Goal: Transaction & Acquisition: Book appointment/travel/reservation

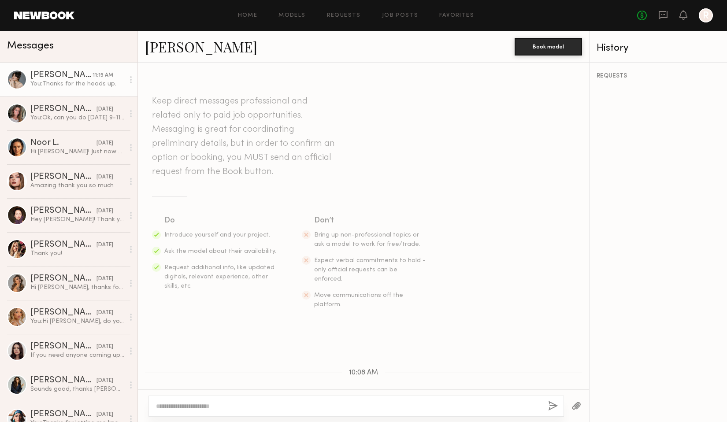
scroll to position [131, 0]
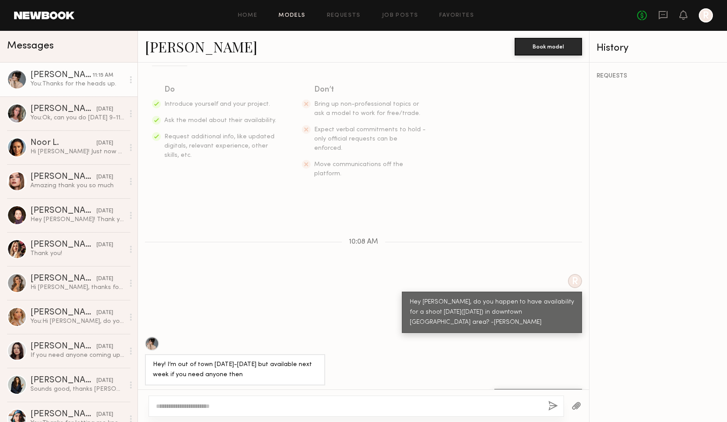
click at [287, 13] on link "Models" at bounding box center [291, 16] width 27 height 6
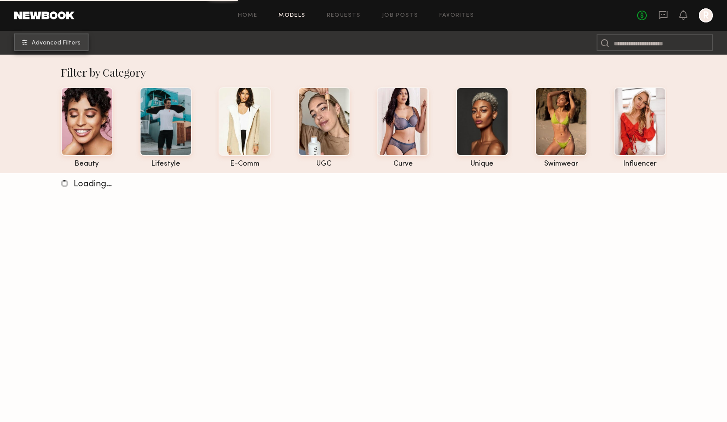
click at [62, 44] on span "Advanced Filters" at bounding box center [56, 43] width 49 height 6
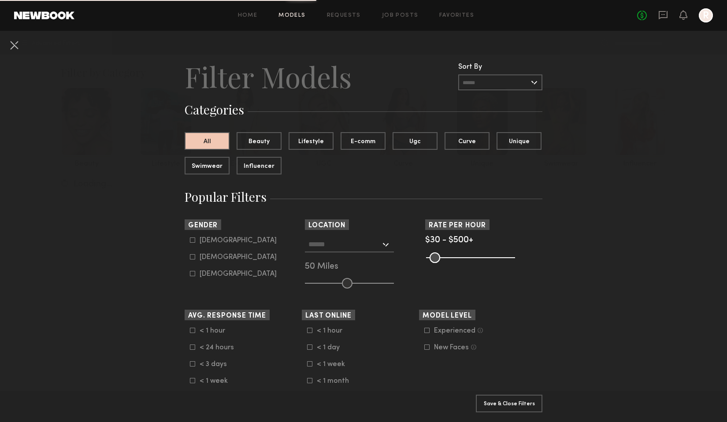
click at [329, 241] on input "text" at bounding box center [344, 244] width 72 height 15
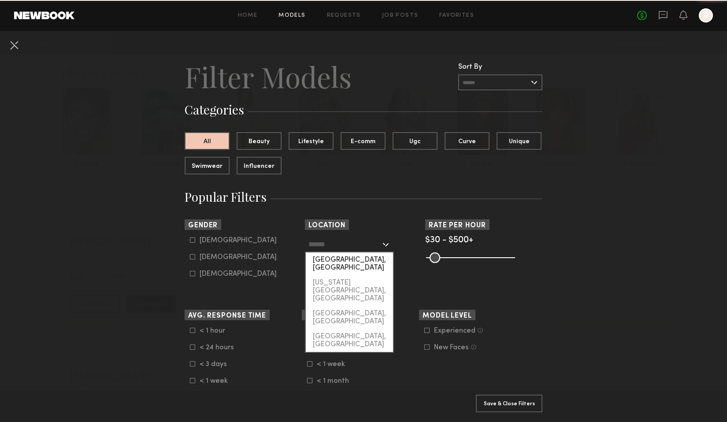
click at [330, 257] on div "[GEOGRAPHIC_DATA], [GEOGRAPHIC_DATA]" at bounding box center [349, 263] width 87 height 23
type input "**********"
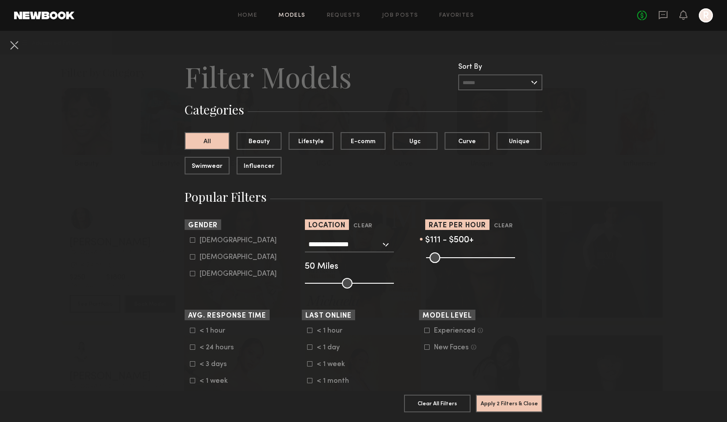
drag, startPoint x: 433, startPoint y: 257, endPoint x: 445, endPoint y: 257, distance: 11.9
type input "***"
click at [445, 257] on input "range" at bounding box center [470, 257] width 89 height 11
drag, startPoint x: 501, startPoint y: 408, endPoint x: 365, endPoint y: 351, distance: 147.0
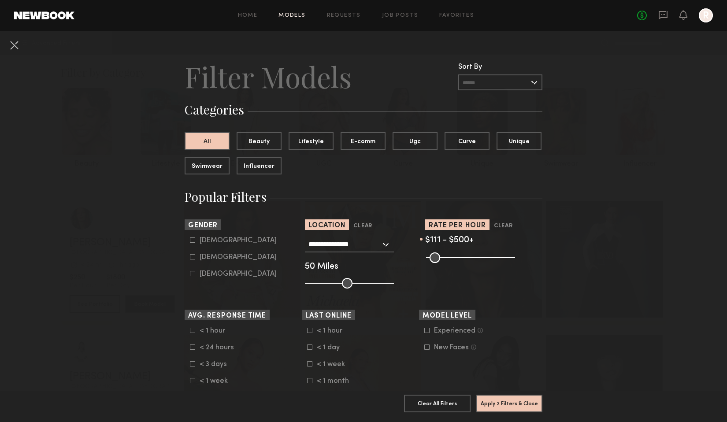
click at [328, 361] on common-framework-checkbox "< 1 week" at bounding box center [363, 364] width 112 height 8
click at [190, 367] on icon at bounding box center [192, 364] width 5 height 5
drag, startPoint x: 488, startPoint y: 401, endPoint x: 243, endPoint y: 366, distance: 247.1
click at [192, 365] on icon at bounding box center [193, 363] width 4 height 4
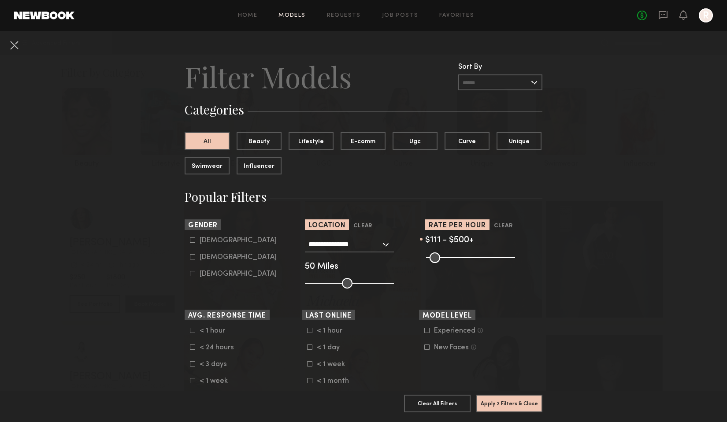
click at [193, 347] on icon at bounding box center [192, 347] width 5 height 5
click at [512, 407] on button "Apply 3 Filters & Close" at bounding box center [509, 403] width 67 height 18
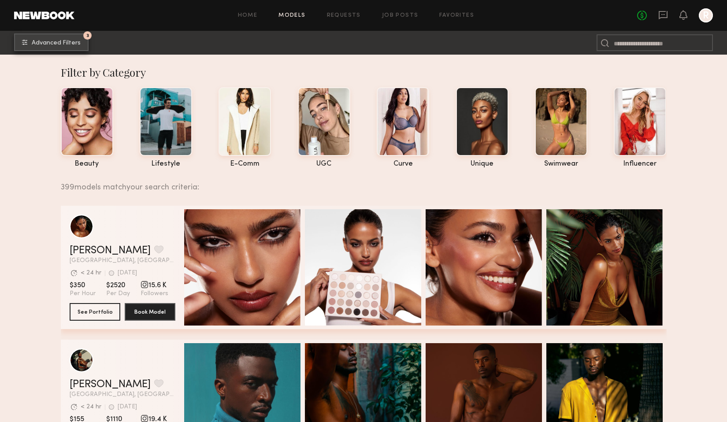
click at [67, 33] on button "3 Advanced Filters" at bounding box center [51, 42] width 74 height 18
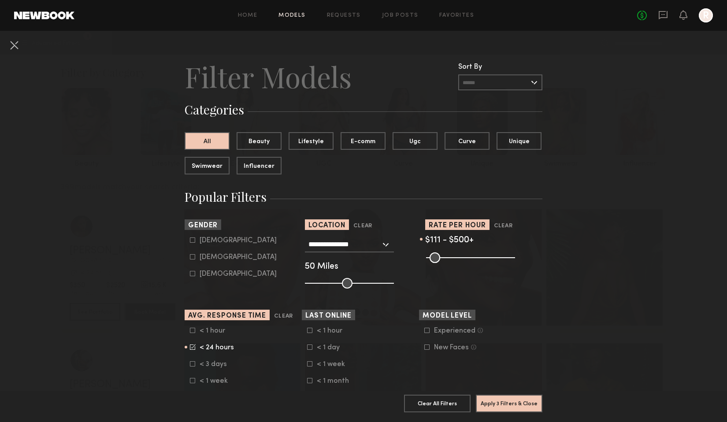
click at [204, 257] on div "Female" at bounding box center [238, 257] width 77 height 5
type input "**"
click at [489, 396] on button "Apply 4 Filters & Close" at bounding box center [509, 403] width 67 height 18
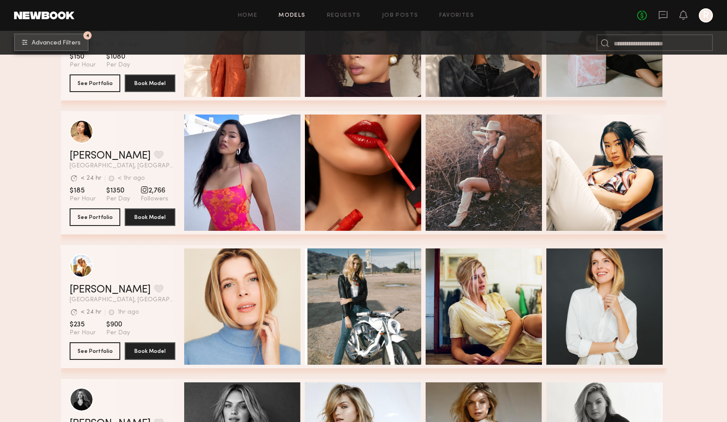
scroll to position [935, 0]
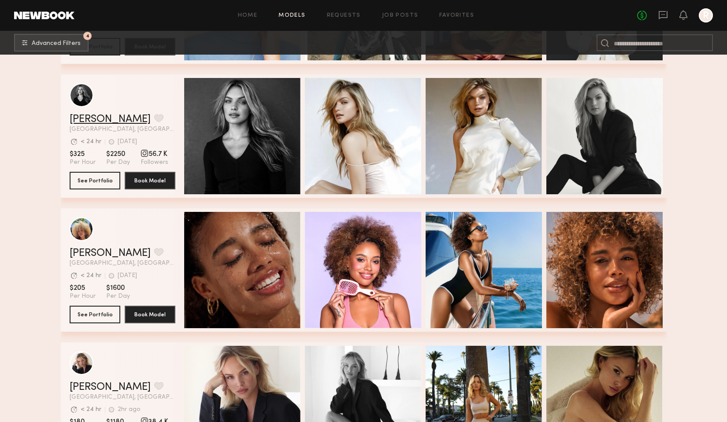
click at [104, 120] on link "Amanda G." at bounding box center [110, 119] width 81 height 11
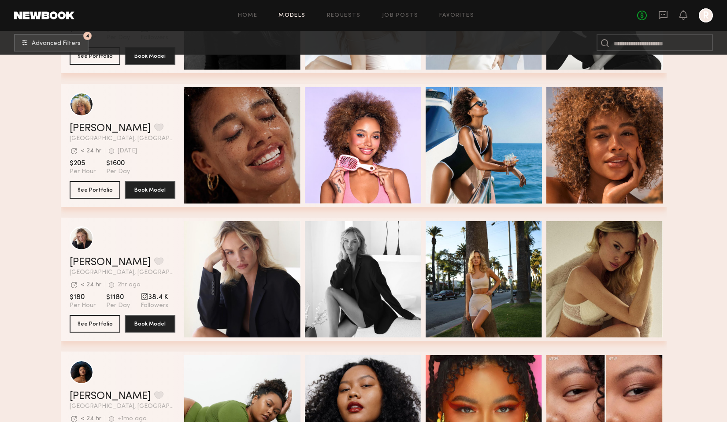
scroll to position [1060, 0]
click at [101, 264] on link "Klaudia S." at bounding box center [110, 262] width 81 height 11
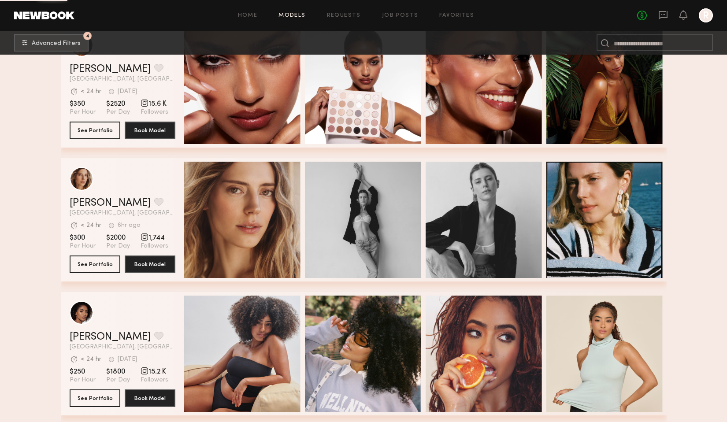
scroll to position [6235, 0]
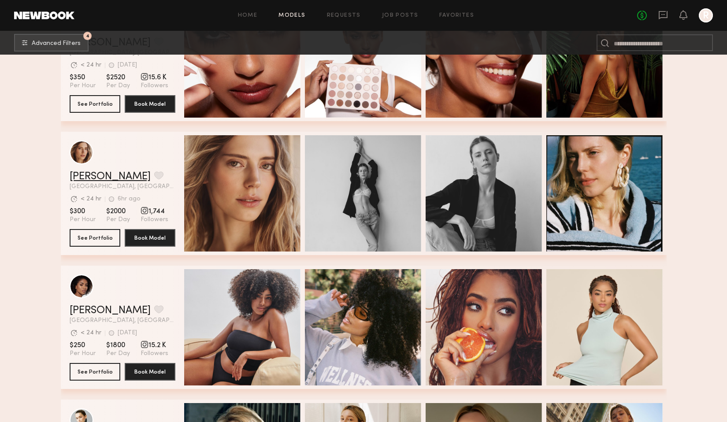
click at [107, 178] on link "Oxana Z." at bounding box center [110, 176] width 81 height 11
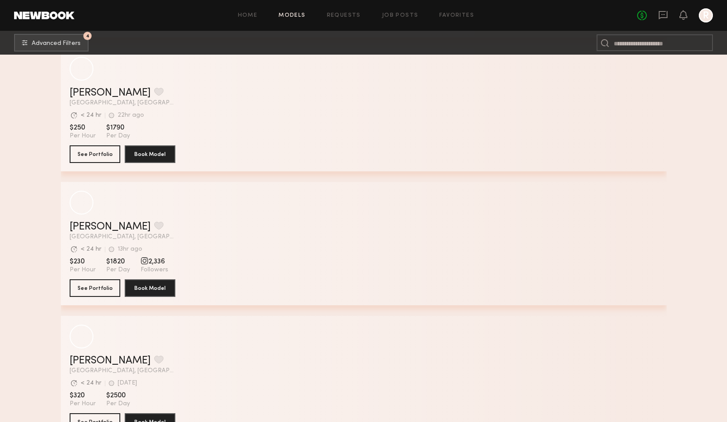
scroll to position [8421, 0]
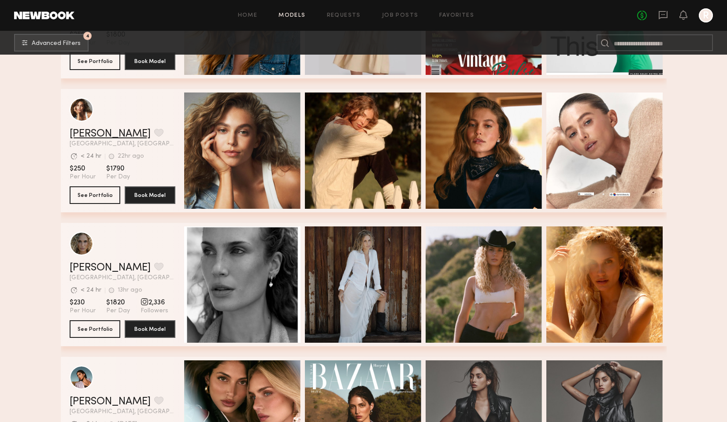
click at [107, 134] on link "Mariana P." at bounding box center [110, 134] width 81 height 11
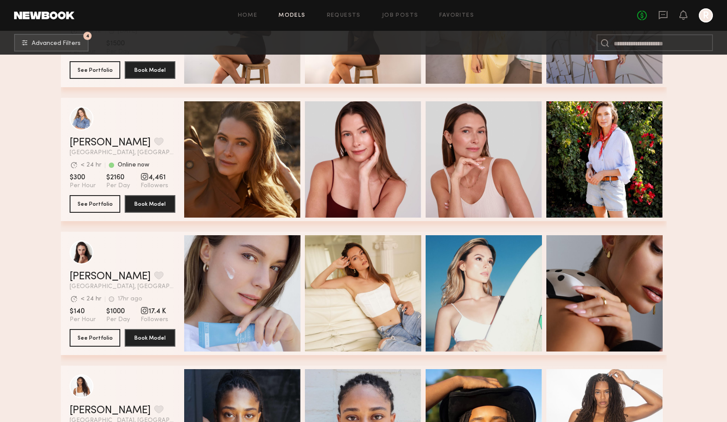
scroll to position [10002, 0]
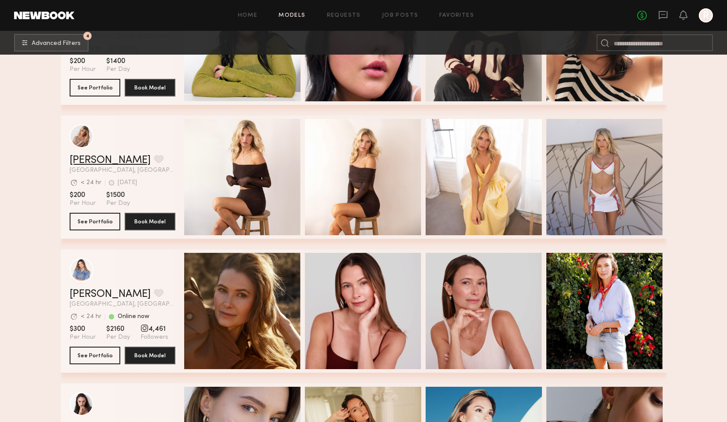
click at [111, 157] on link "Weronika R." at bounding box center [110, 160] width 81 height 11
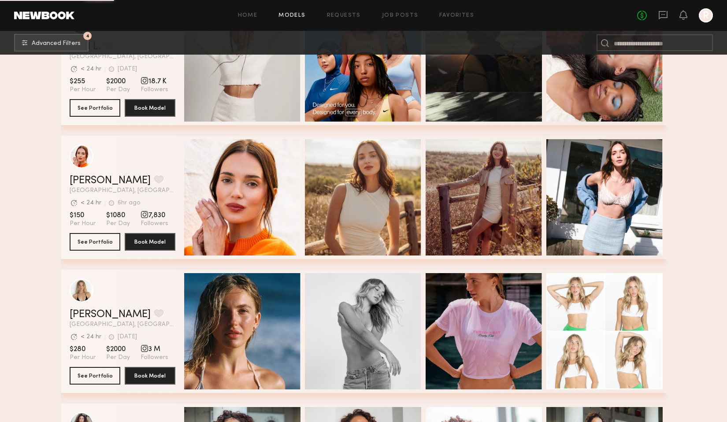
scroll to position [12269, 0]
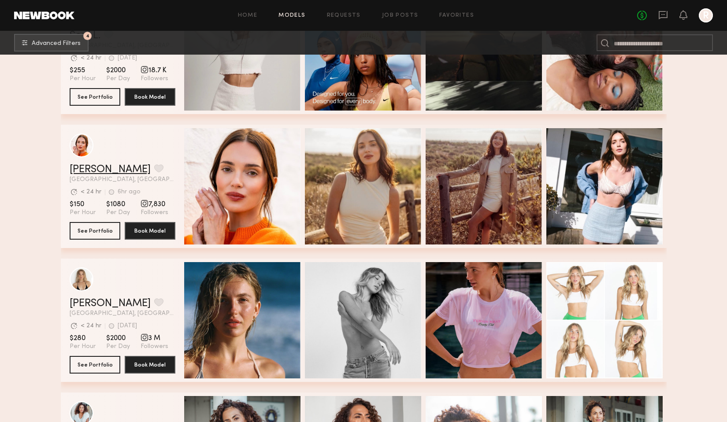
click at [95, 173] on link "Jules H." at bounding box center [110, 169] width 81 height 11
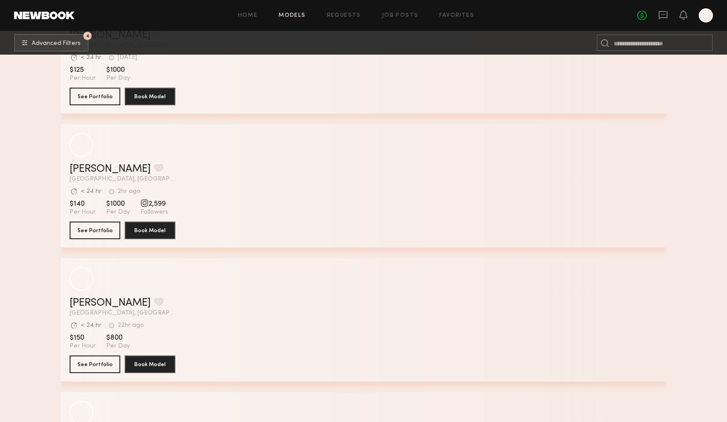
scroll to position [15205, 0]
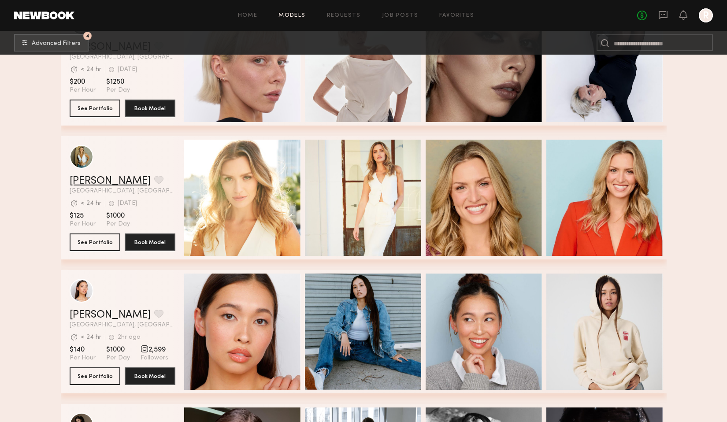
click at [98, 178] on link "[PERSON_NAME]" at bounding box center [110, 181] width 81 height 11
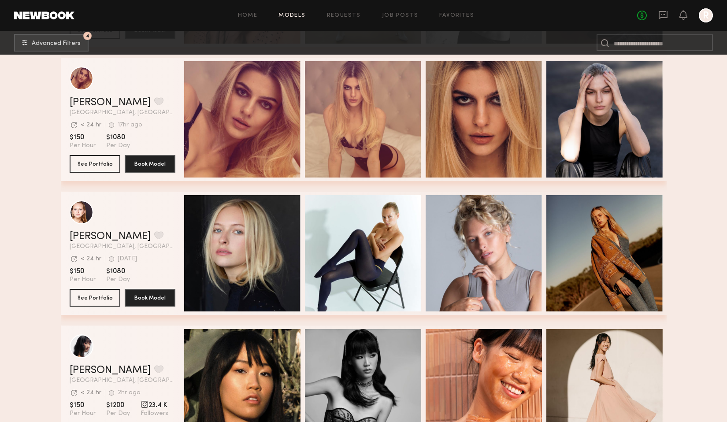
scroll to position [15685, 0]
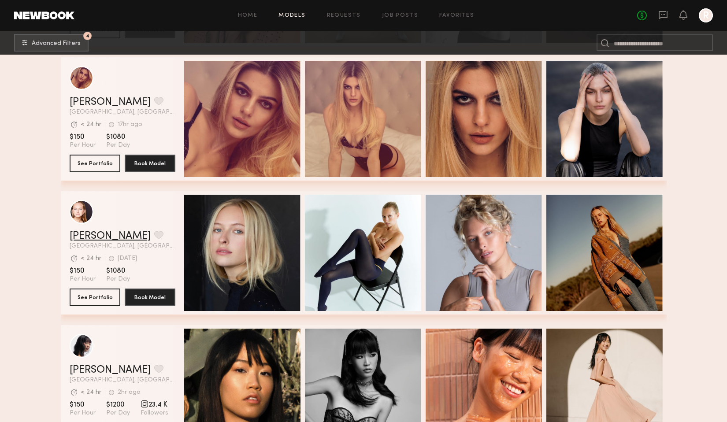
click at [103, 233] on link "Savanna G." at bounding box center [110, 236] width 81 height 11
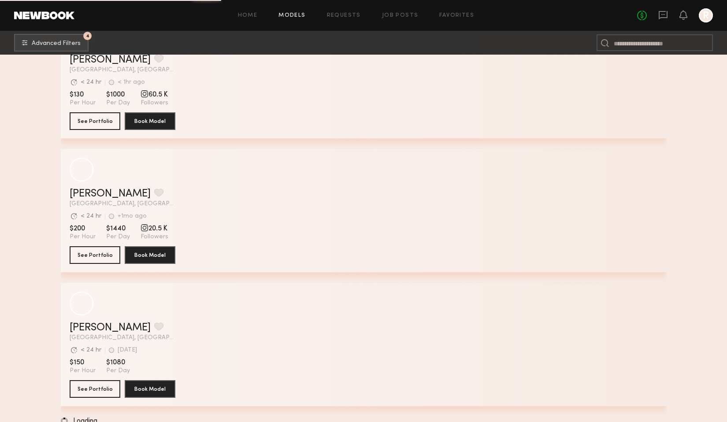
scroll to position [22277, 0]
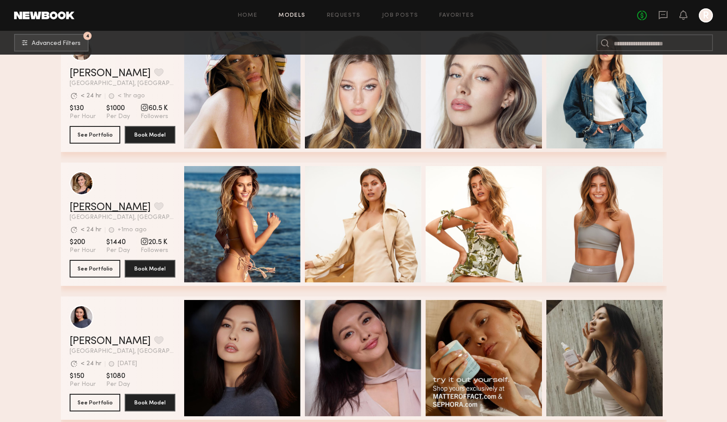
click at [100, 208] on link "Brittany C." at bounding box center [110, 207] width 81 height 11
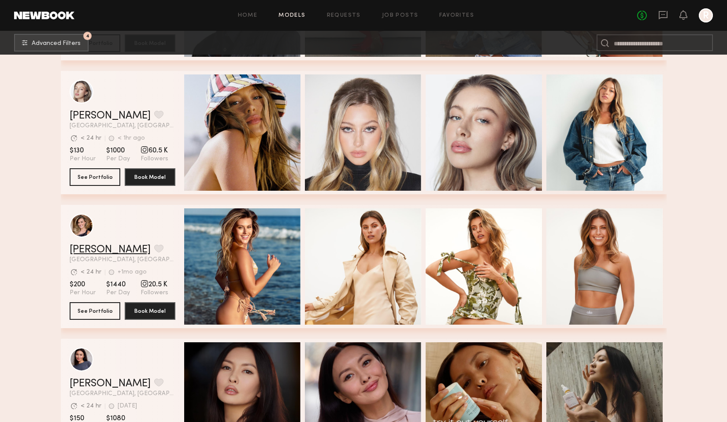
scroll to position [22236, 0]
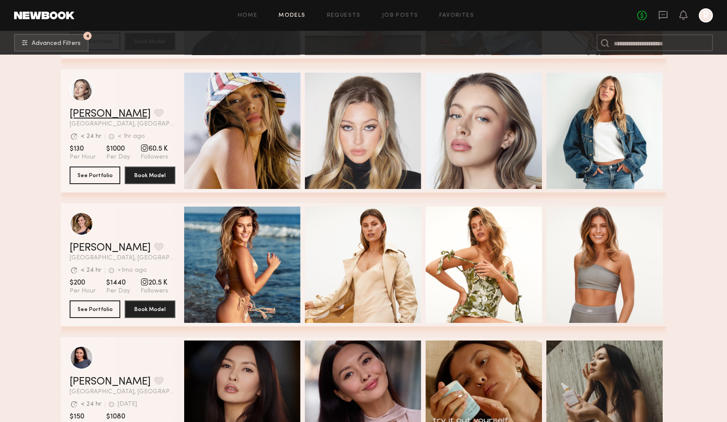
click at [97, 116] on link "Logan R." at bounding box center [110, 114] width 81 height 11
click at [105, 248] on link "Brittany C." at bounding box center [110, 248] width 81 height 11
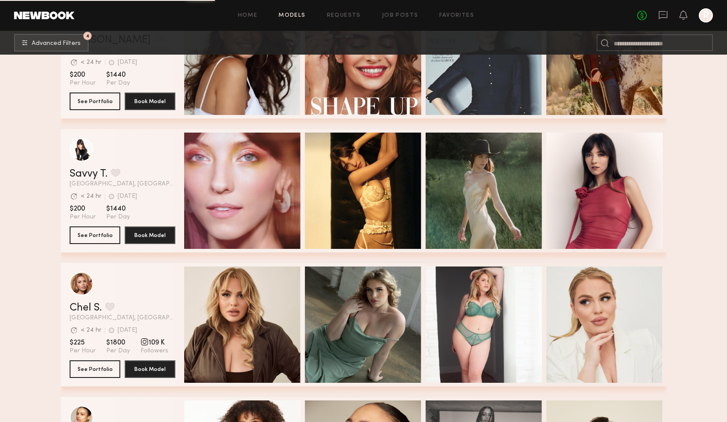
scroll to position [23313, 0]
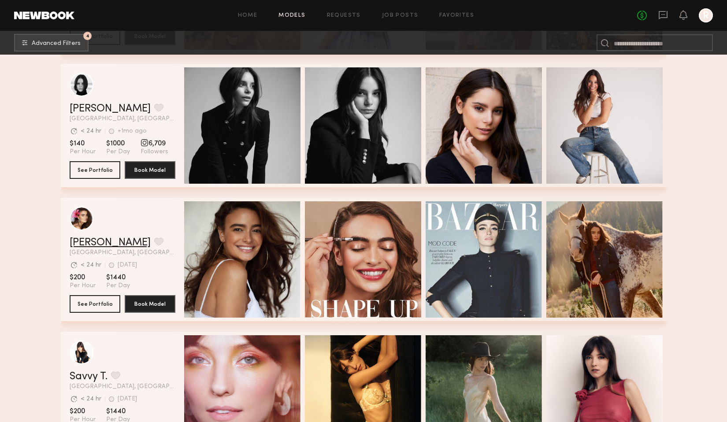
click at [91, 239] on link "Jenny R." at bounding box center [110, 242] width 81 height 11
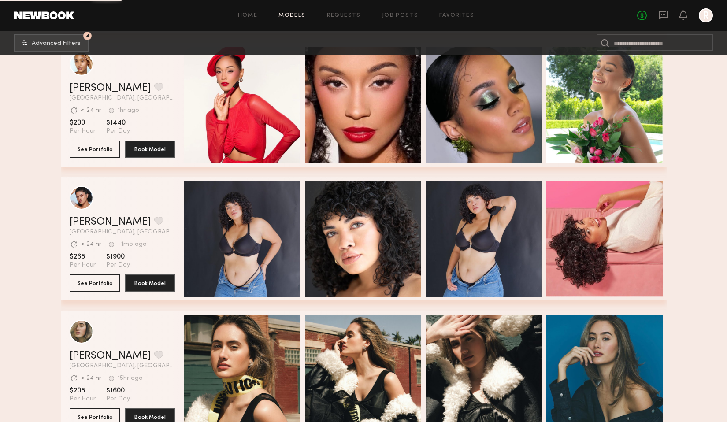
scroll to position [25522, 0]
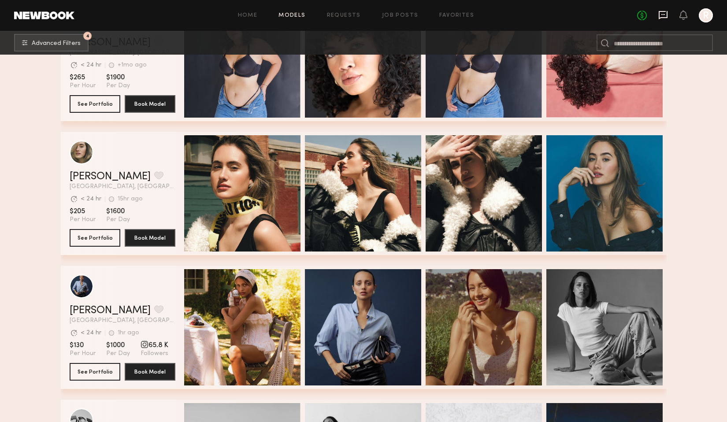
click at [661, 15] on icon at bounding box center [663, 15] width 10 height 10
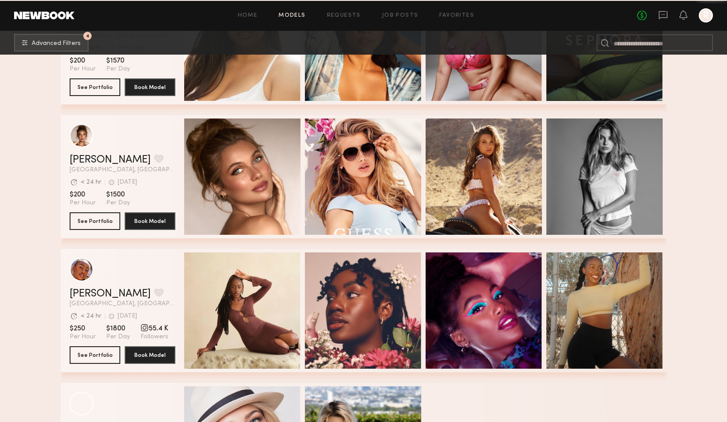
scroll to position [28758, 0]
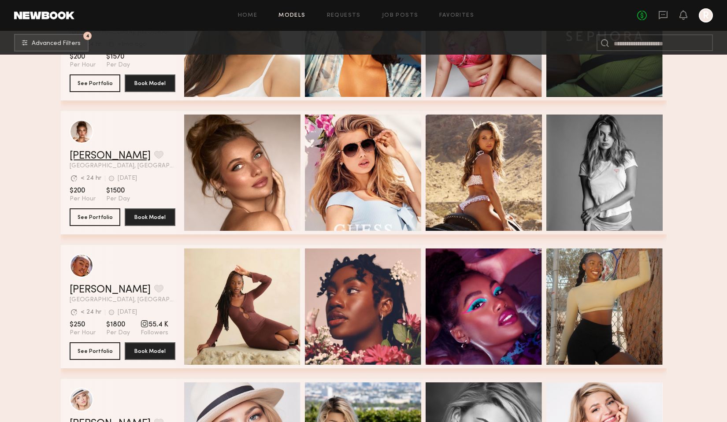
click at [104, 160] on link "Gillian N." at bounding box center [110, 156] width 81 height 11
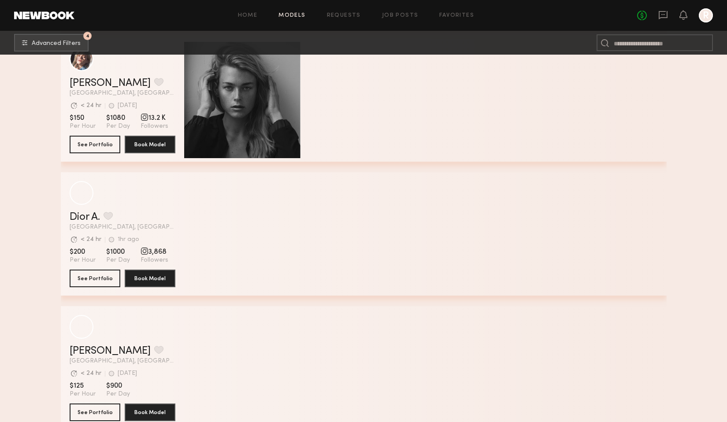
scroll to position [32042, 0]
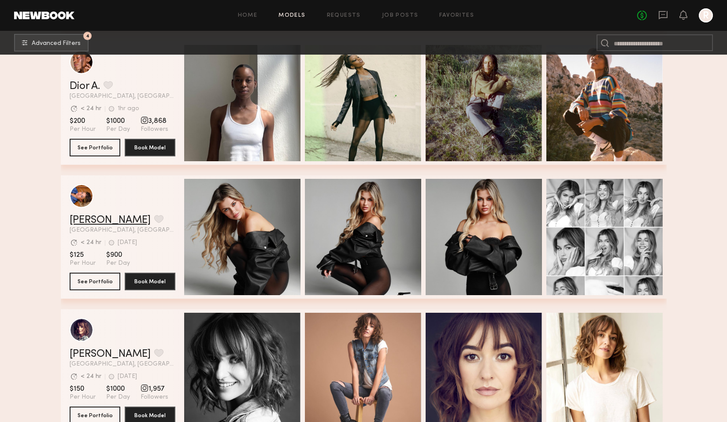
click at [86, 218] on link "Zaya M." at bounding box center [110, 220] width 81 height 11
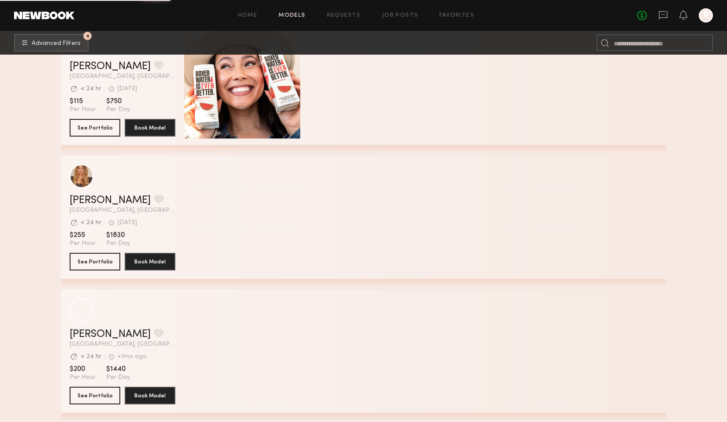
scroll to position [34741, 0]
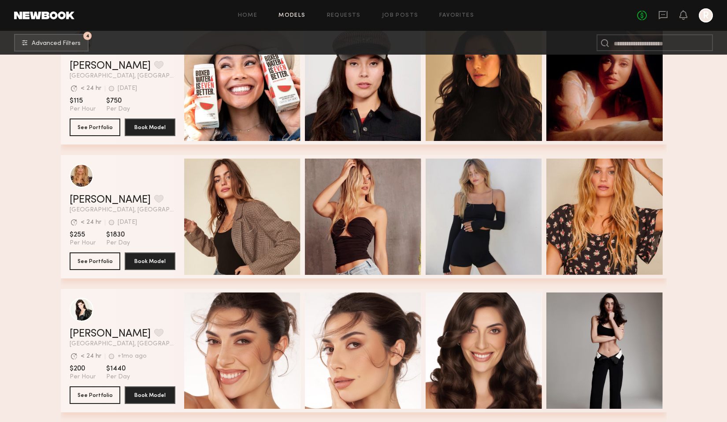
click at [133, 187] on div "grid" at bounding box center [123, 176] width 106 height 24
click at [85, 176] on div "grid" at bounding box center [82, 175] width 24 height 24
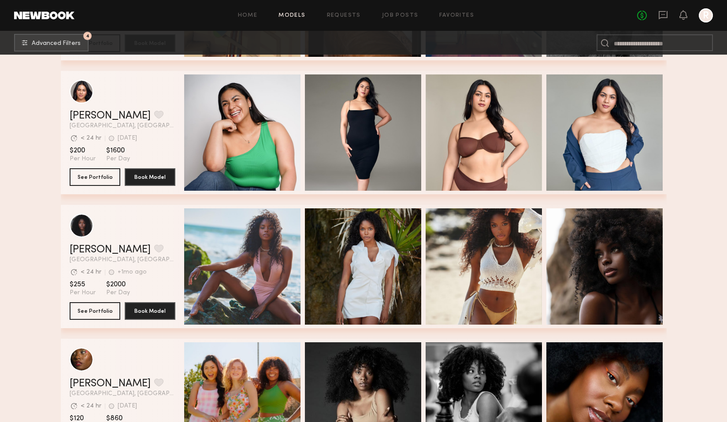
scroll to position [35777, 0]
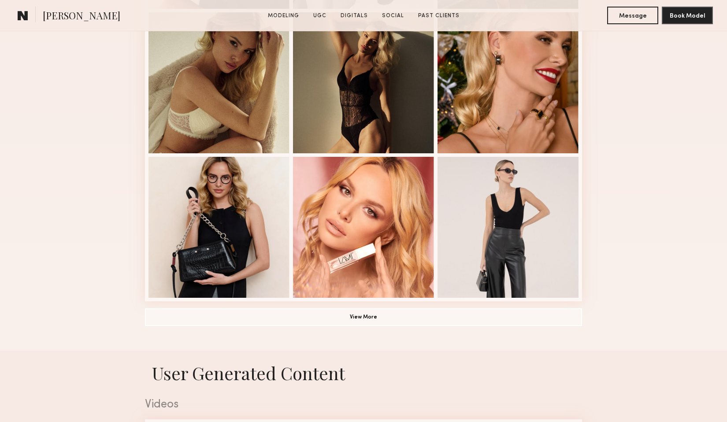
scroll to position [508, 0]
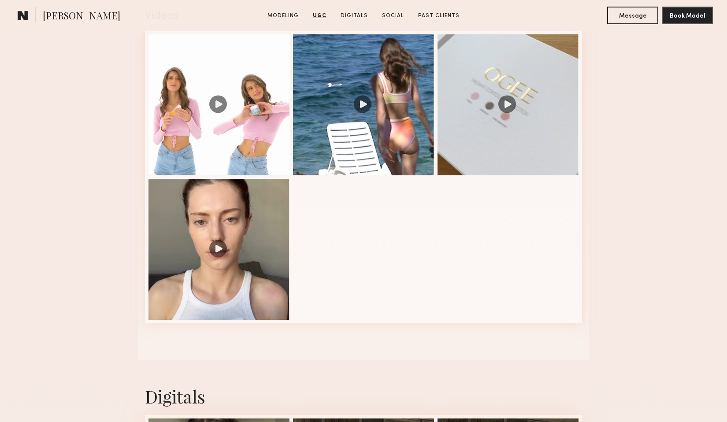
scroll to position [894, 0]
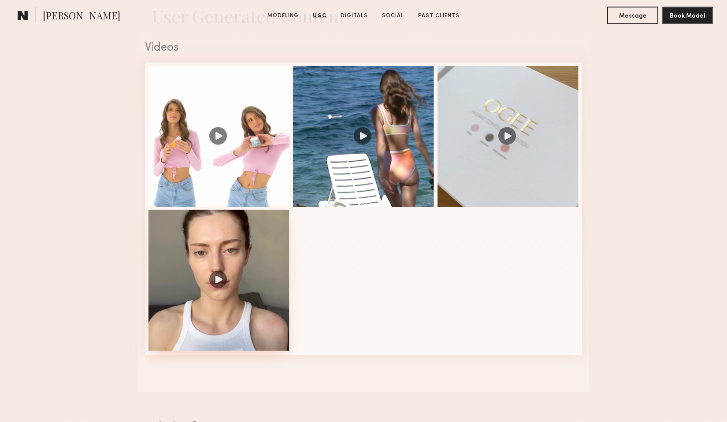
click at [271, 244] on div at bounding box center [218, 280] width 141 height 141
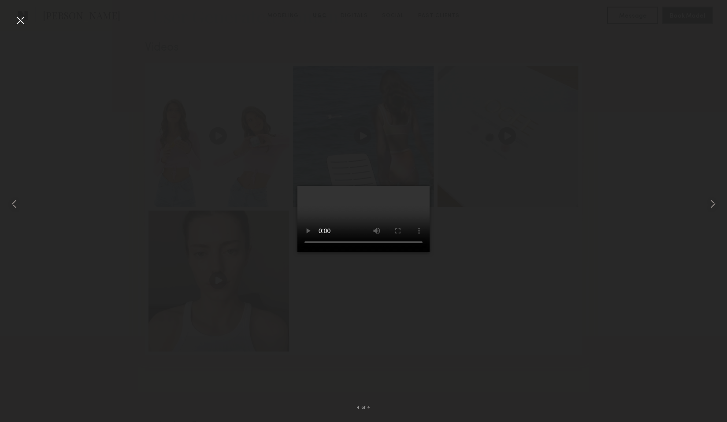
click at [505, 182] on div at bounding box center [363, 204] width 727 height 380
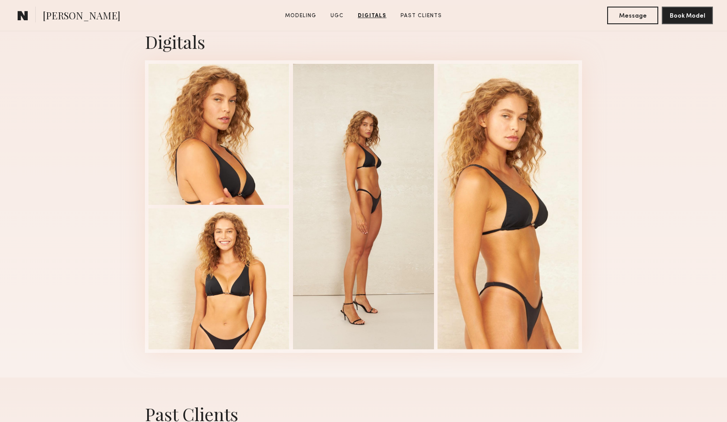
scroll to position [1428, 0]
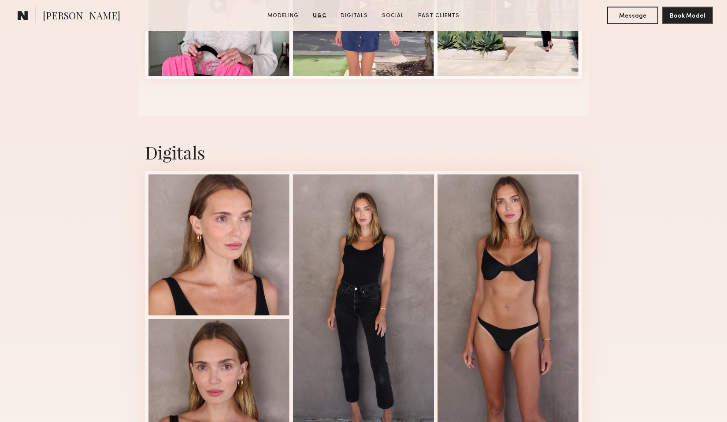
scroll to position [1181, 0]
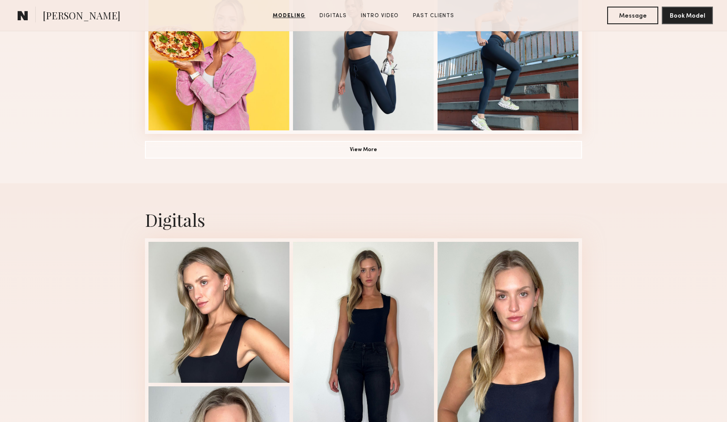
scroll to position [823, 0]
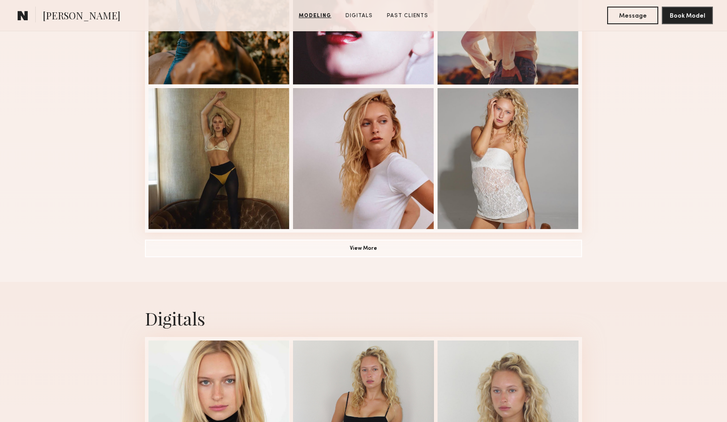
scroll to position [850, 0]
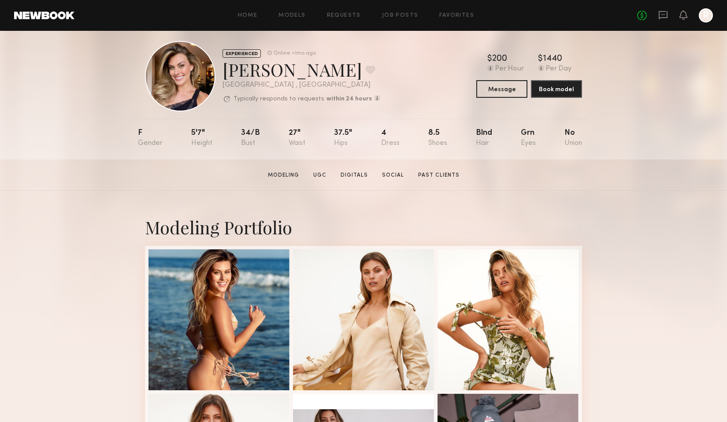
scroll to position [11, 0]
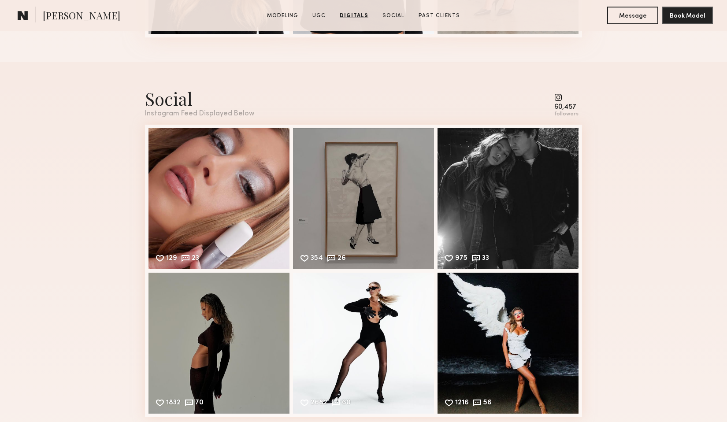
scroll to position [2542, 0]
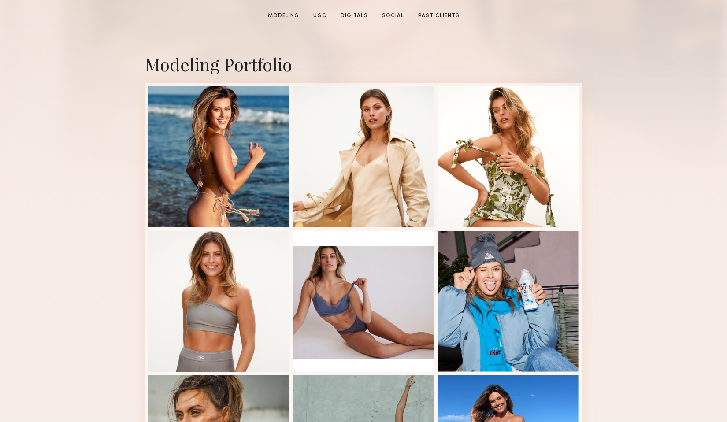
scroll to position [379, 0]
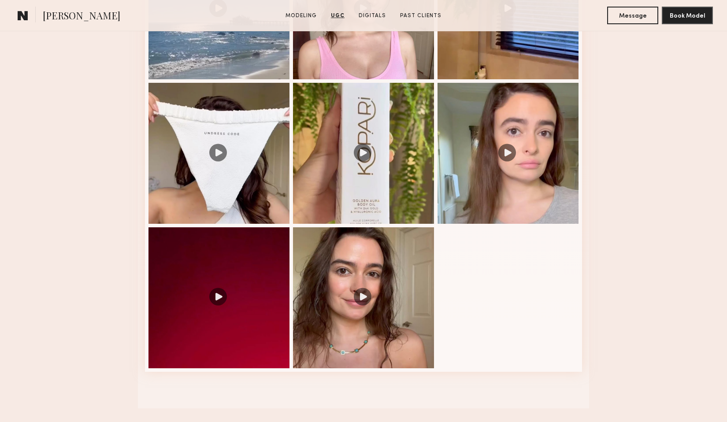
scroll to position [1173, 0]
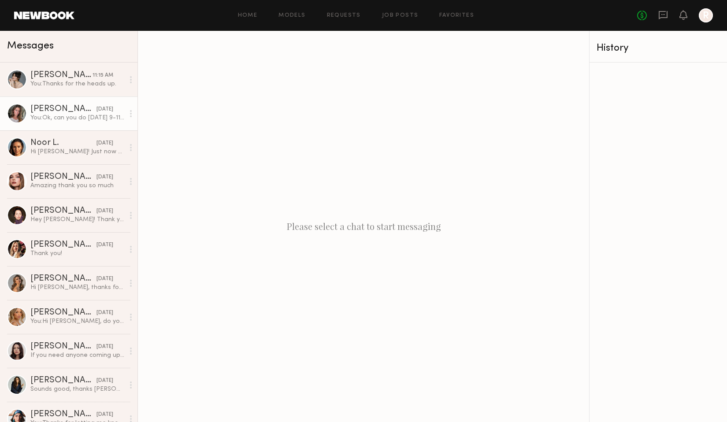
click at [76, 114] on div "You: Ok, can you do Monday 9-11ish?" at bounding box center [77, 118] width 94 height 8
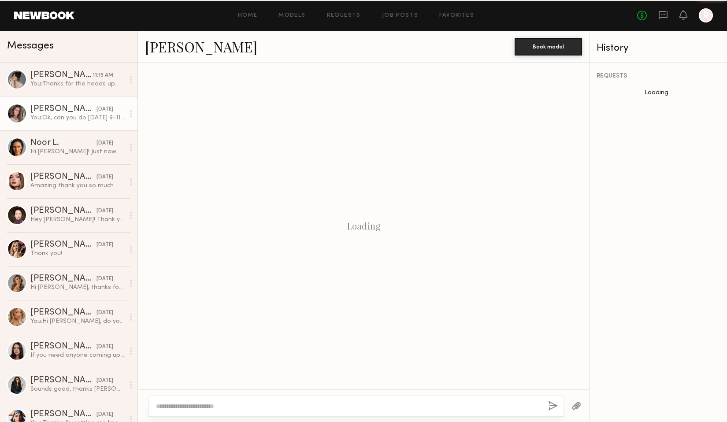
scroll to position [193, 0]
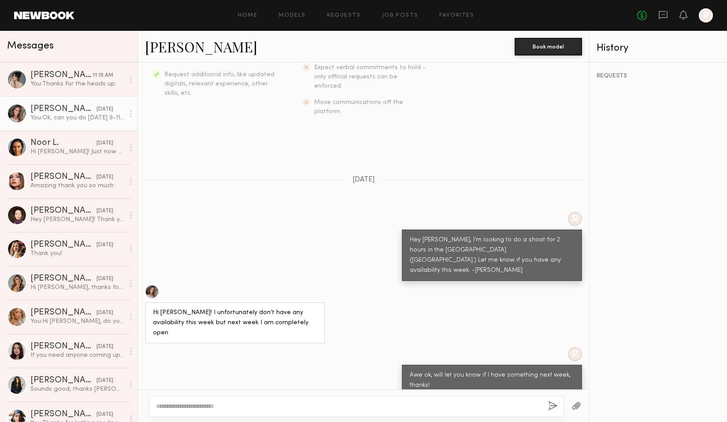
click at [163, 51] on link "Nicole B." at bounding box center [201, 46] width 112 height 19
click at [75, 116] on div "You: Ok, can you do Monday 9-11ish?" at bounding box center [77, 118] width 94 height 8
click at [78, 86] on div "You: Thanks for the heads up." at bounding box center [77, 84] width 94 height 8
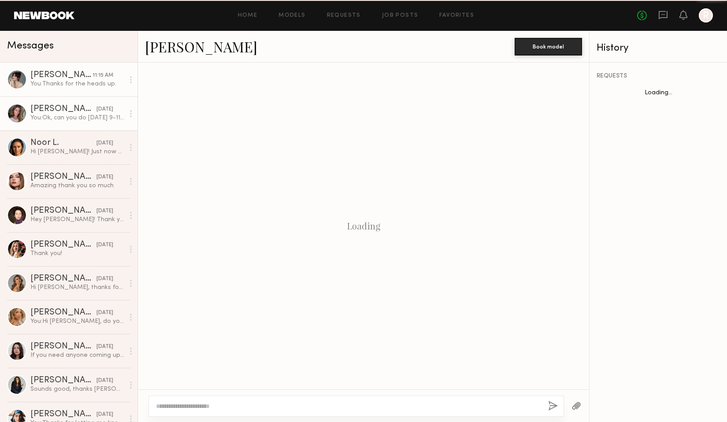
scroll to position [131, 0]
click at [68, 108] on div "[PERSON_NAME]" at bounding box center [63, 109] width 66 height 9
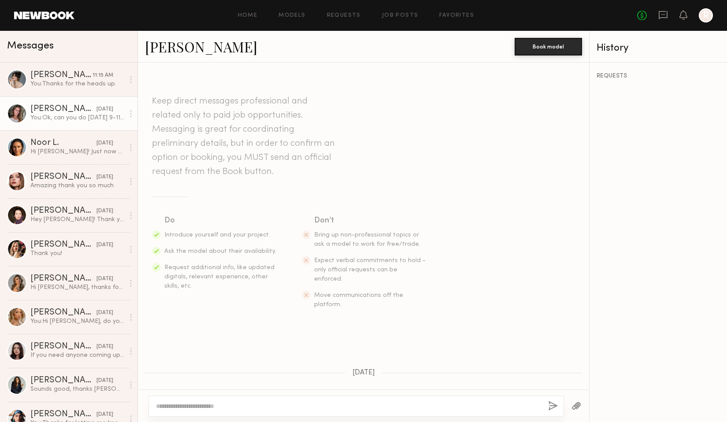
scroll to position [193, 0]
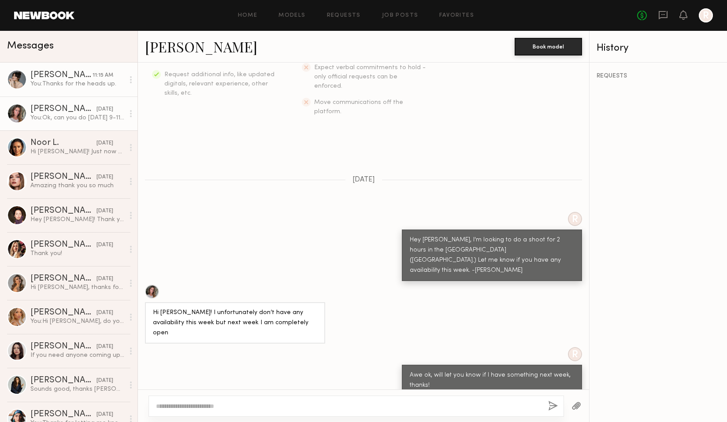
click at [78, 91] on link "Anna M. 11:15 AM You: Thanks for the heads up." at bounding box center [68, 80] width 137 height 34
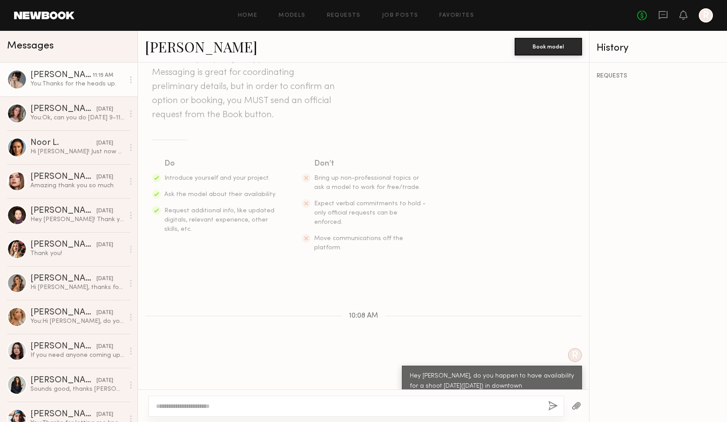
scroll to position [131, 0]
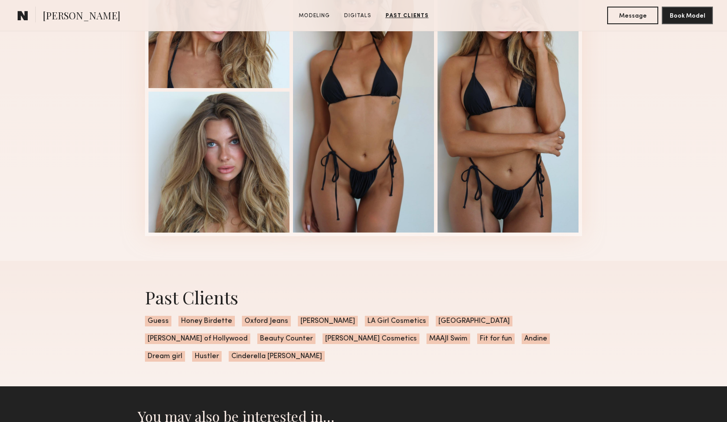
scroll to position [991, 0]
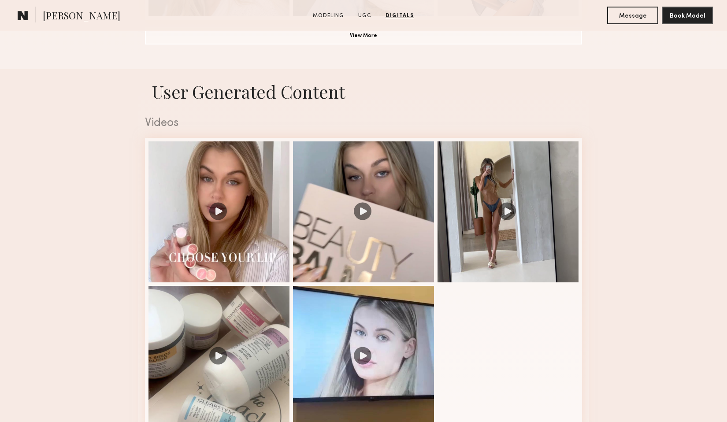
scroll to position [740, 0]
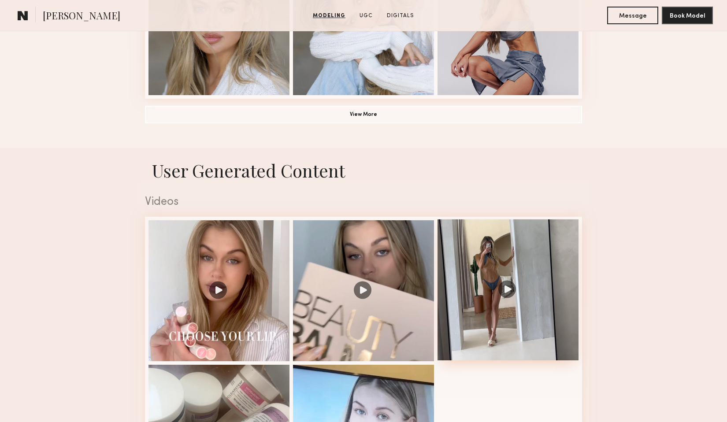
click at [539, 234] on div at bounding box center [508, 289] width 141 height 141
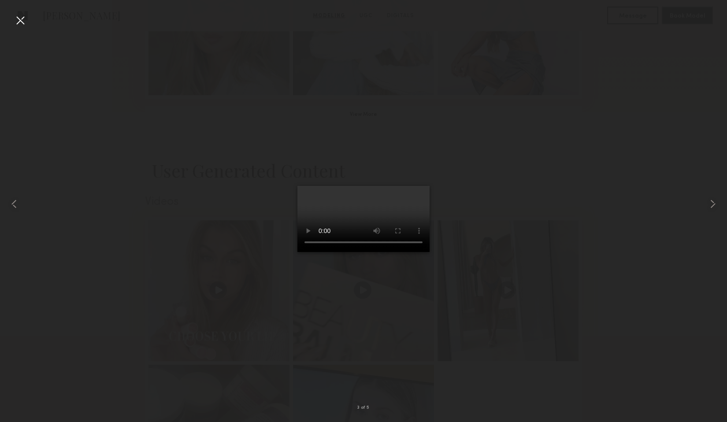
click at [503, 141] on div at bounding box center [363, 204] width 727 height 380
click at [22, 22] on div at bounding box center [20, 20] width 14 height 14
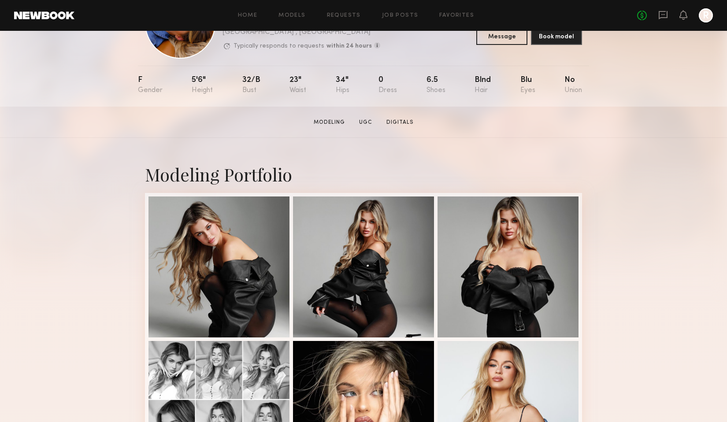
scroll to position [0, 0]
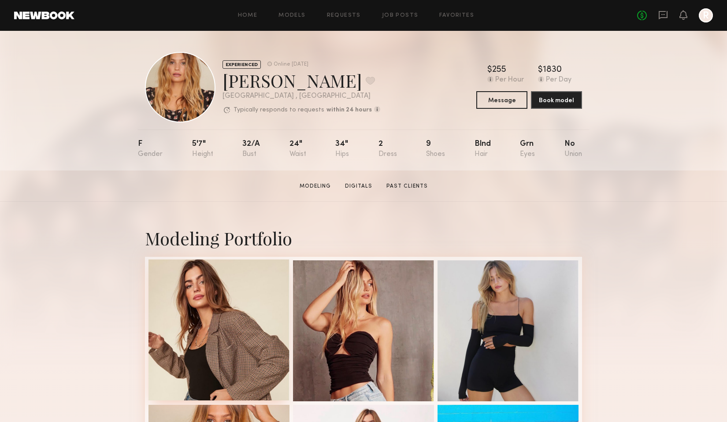
click at [244, 304] on div at bounding box center [218, 330] width 141 height 141
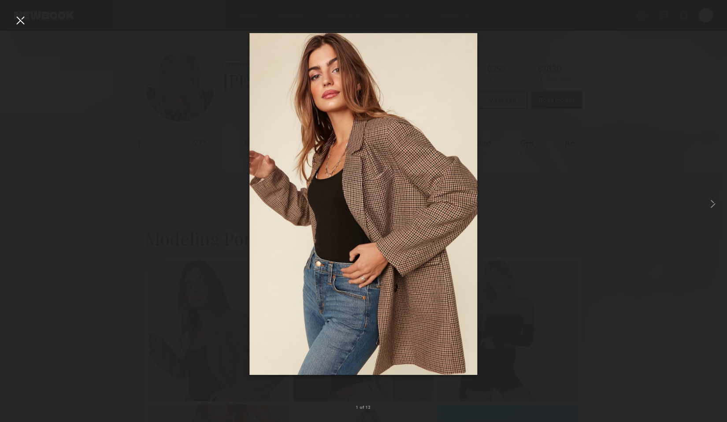
click at [24, 24] on div at bounding box center [20, 20] width 14 height 14
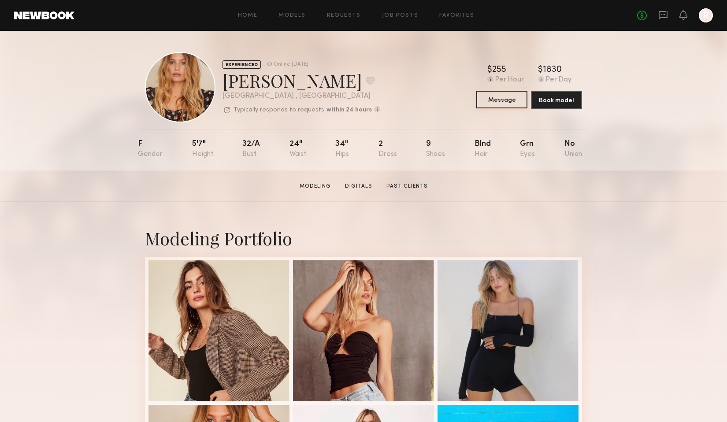
click at [506, 102] on button "Message" at bounding box center [501, 100] width 51 height 18
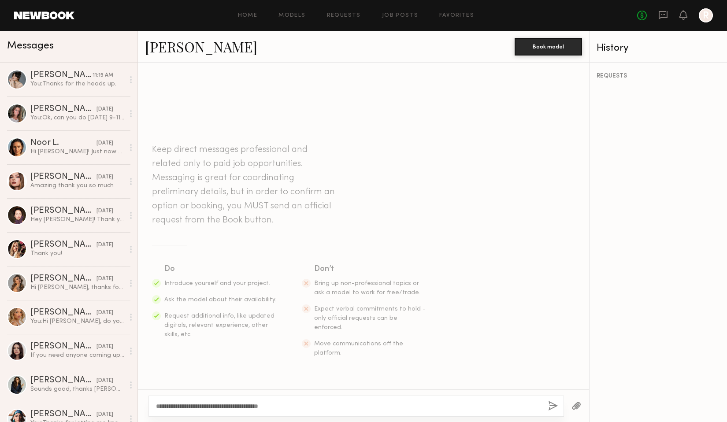
type textarea "**********"
click at [554, 408] on button "button" at bounding box center [553, 406] width 10 height 11
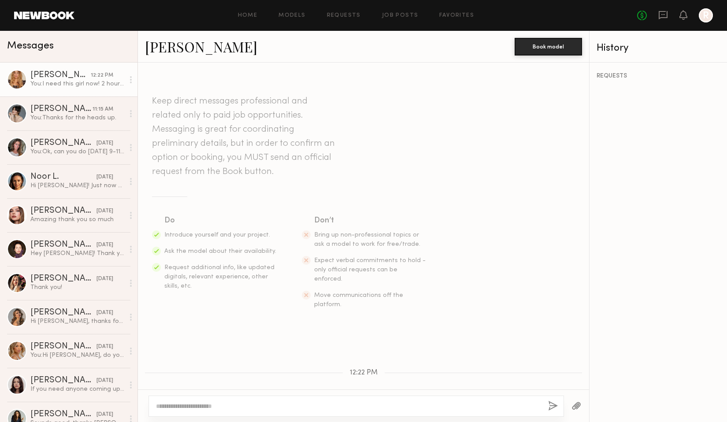
scroll to position [44, 0]
